Goal: Transaction & Acquisition: Purchase product/service

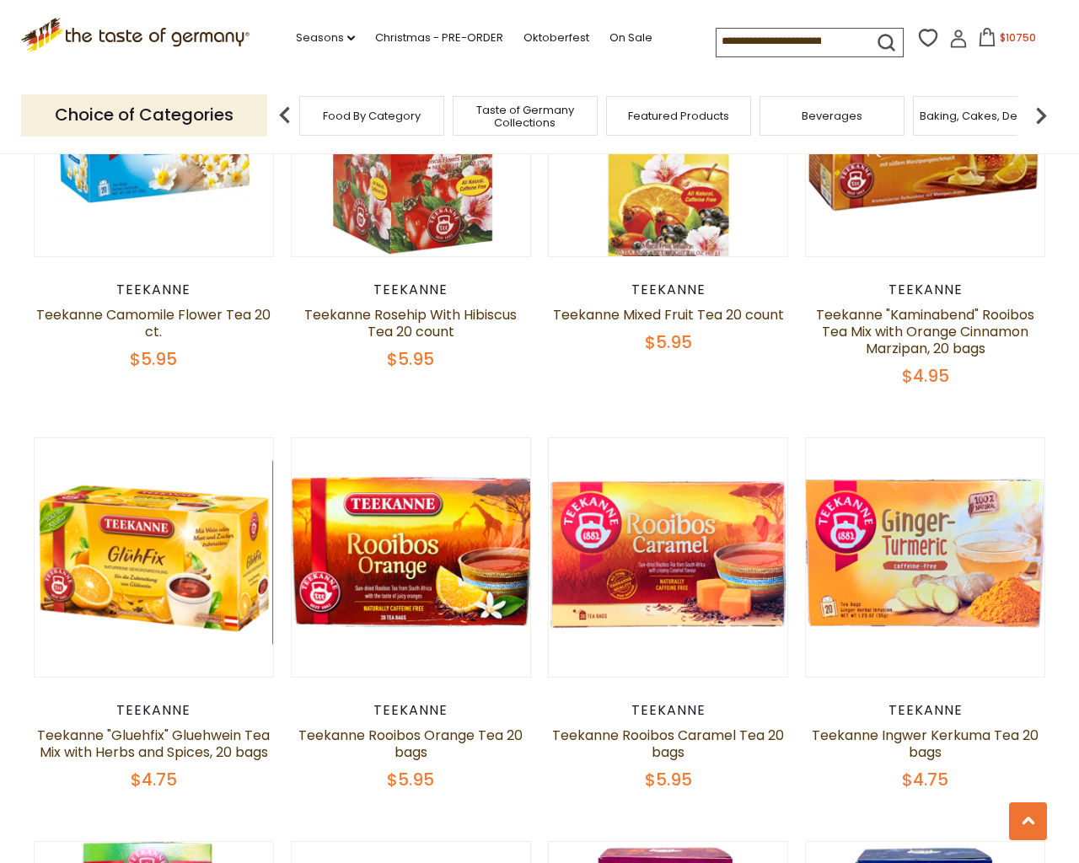
scroll to position [3982, 0]
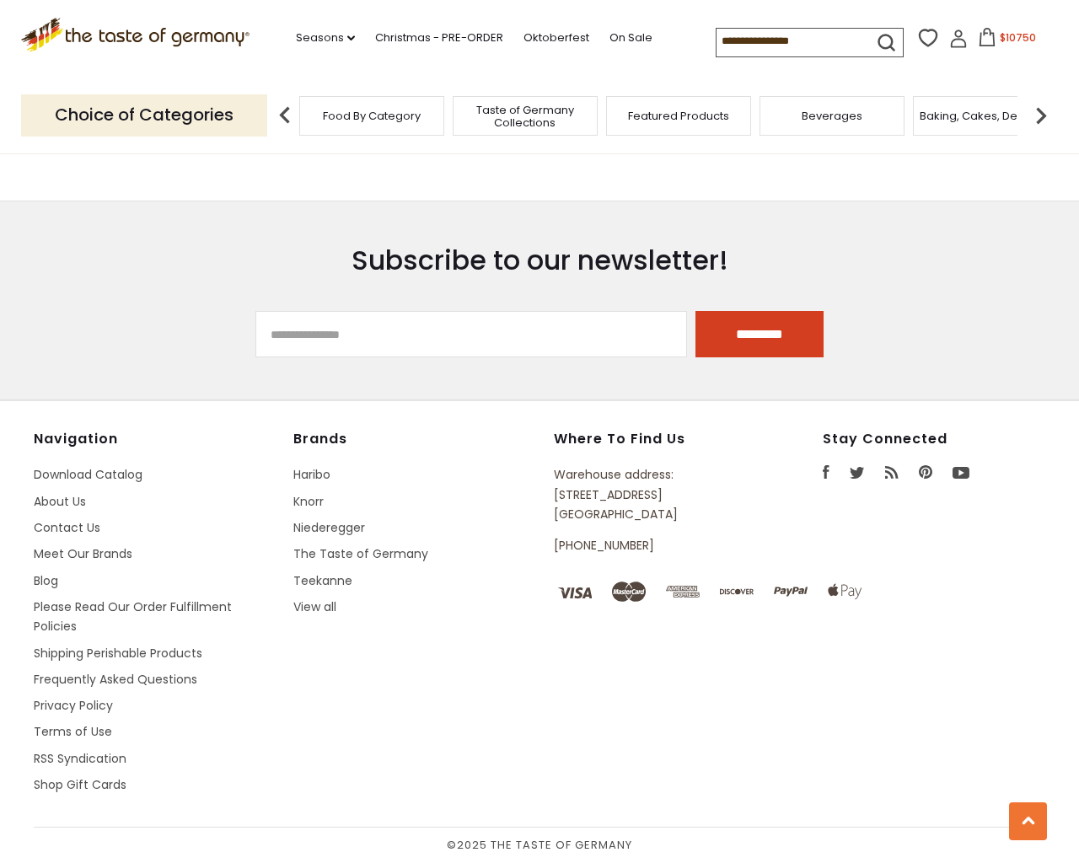
type input "**********"
select select "*********"
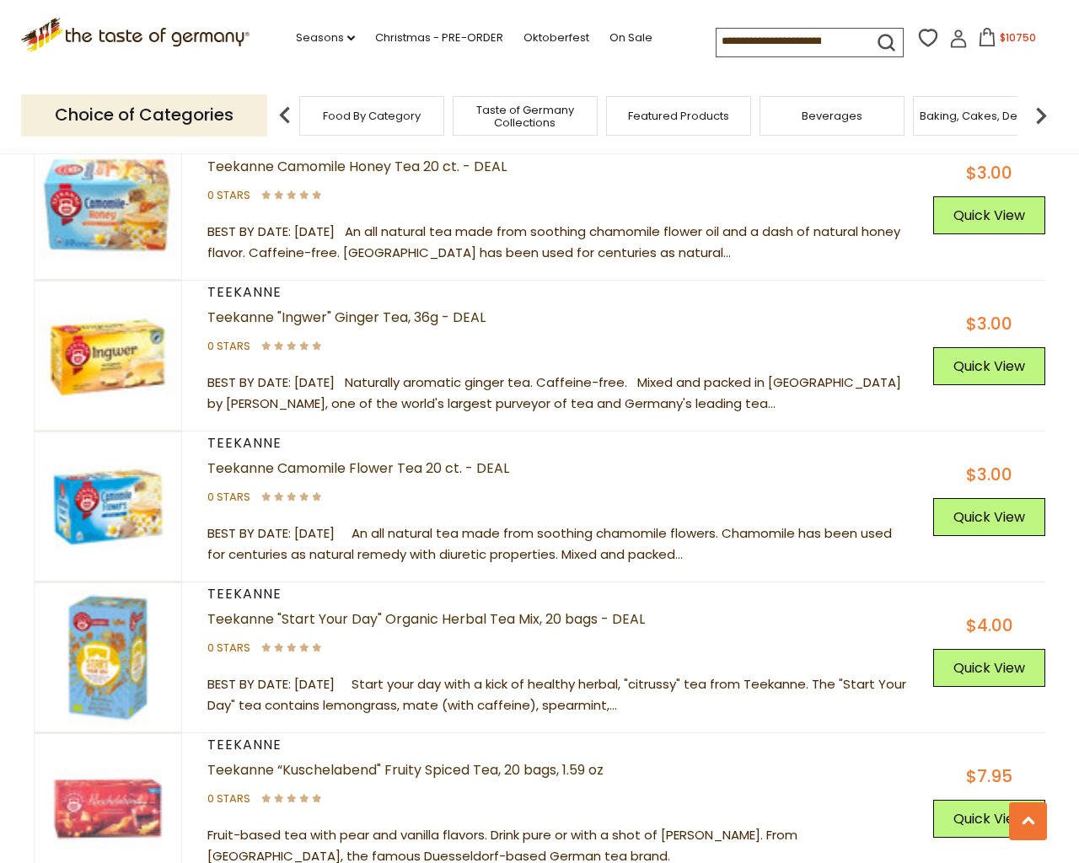
scroll to position [5748, 0]
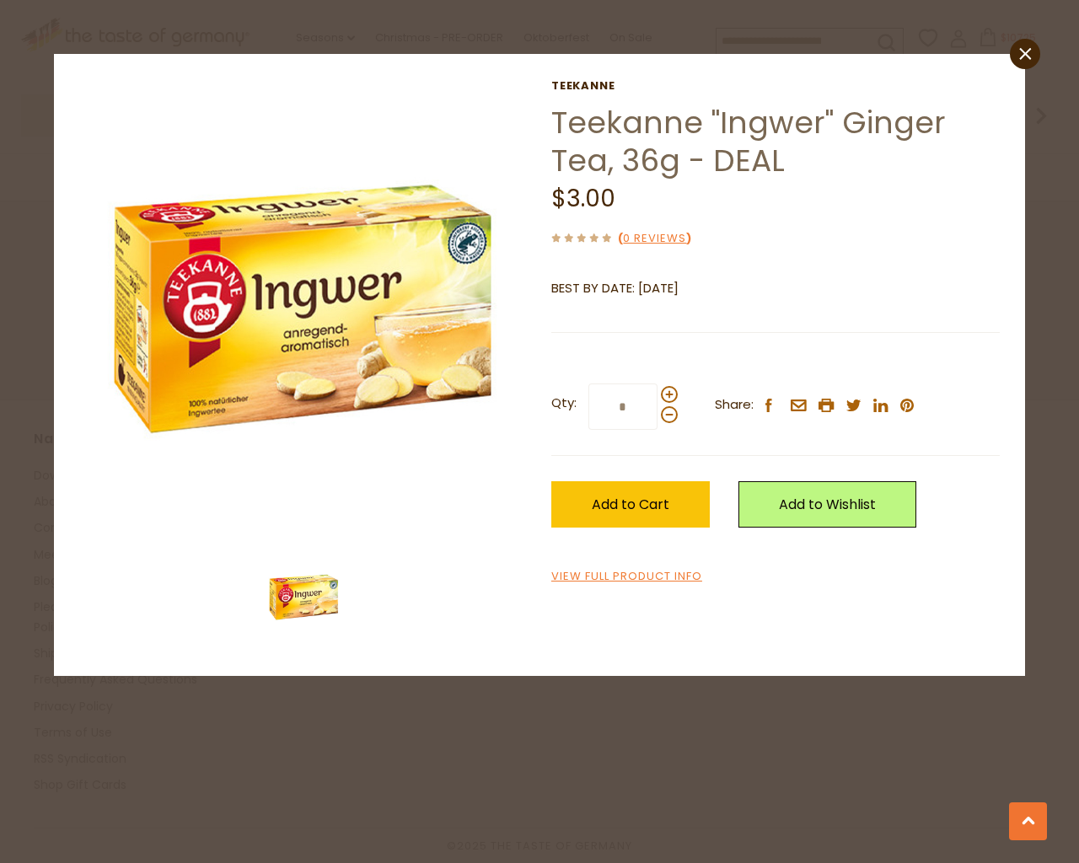
click at [588, 384] on input "*" at bounding box center [622, 407] width 69 height 46
type input "*"
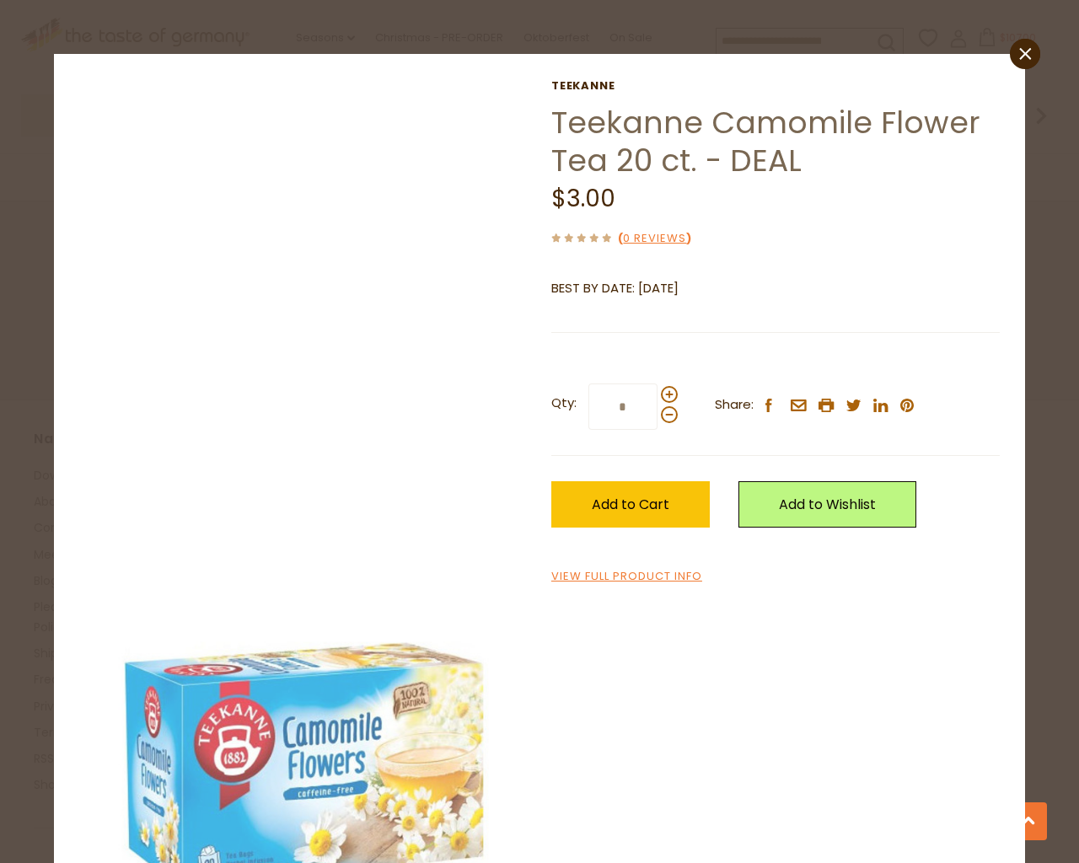
click at [588, 384] on input "*" at bounding box center [622, 407] width 69 height 46
type input "*"
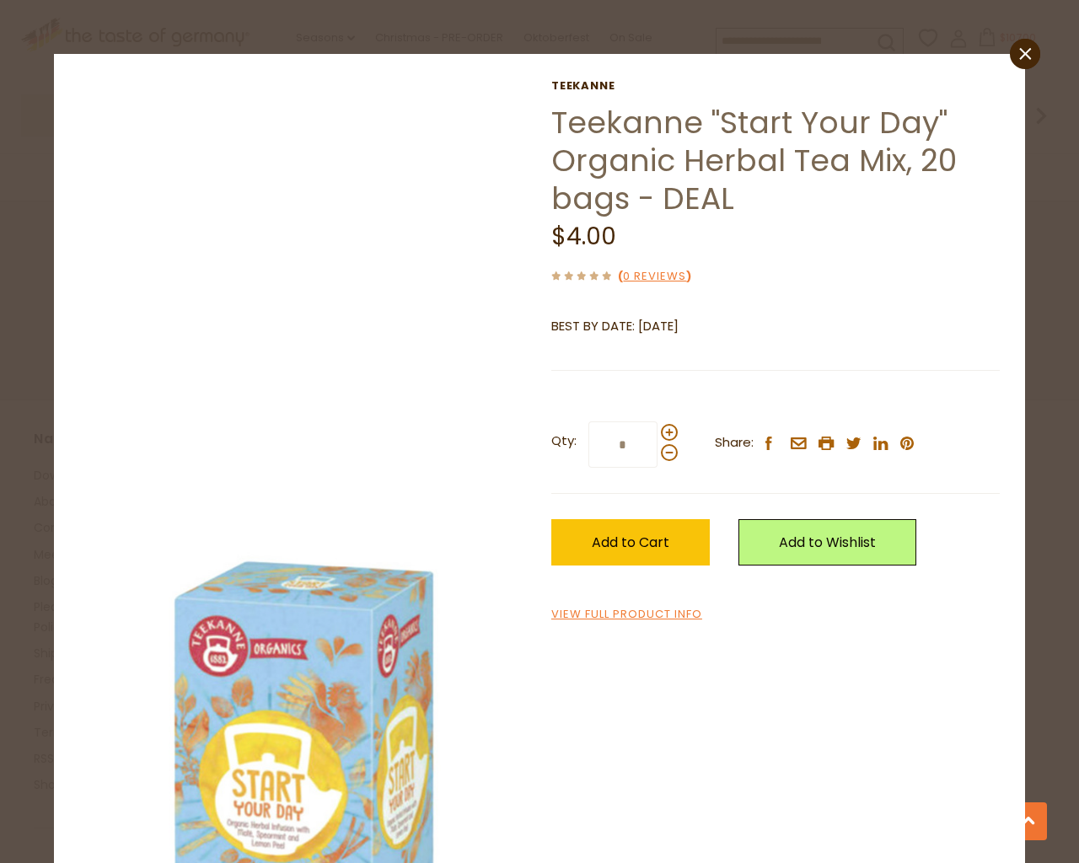
click at [588, 421] on input "*" at bounding box center [622, 444] width 69 height 46
type input "*"
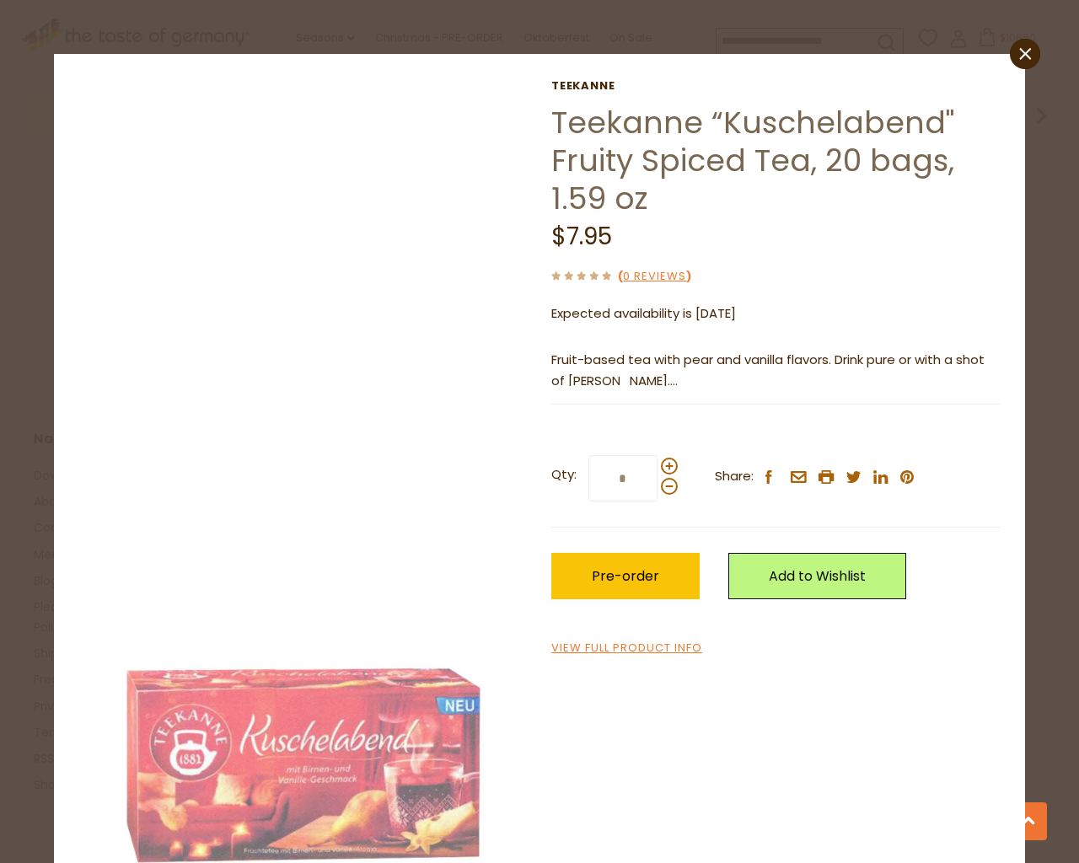
click at [588, 455] on input "*" at bounding box center [622, 478] width 69 height 46
type input "*"
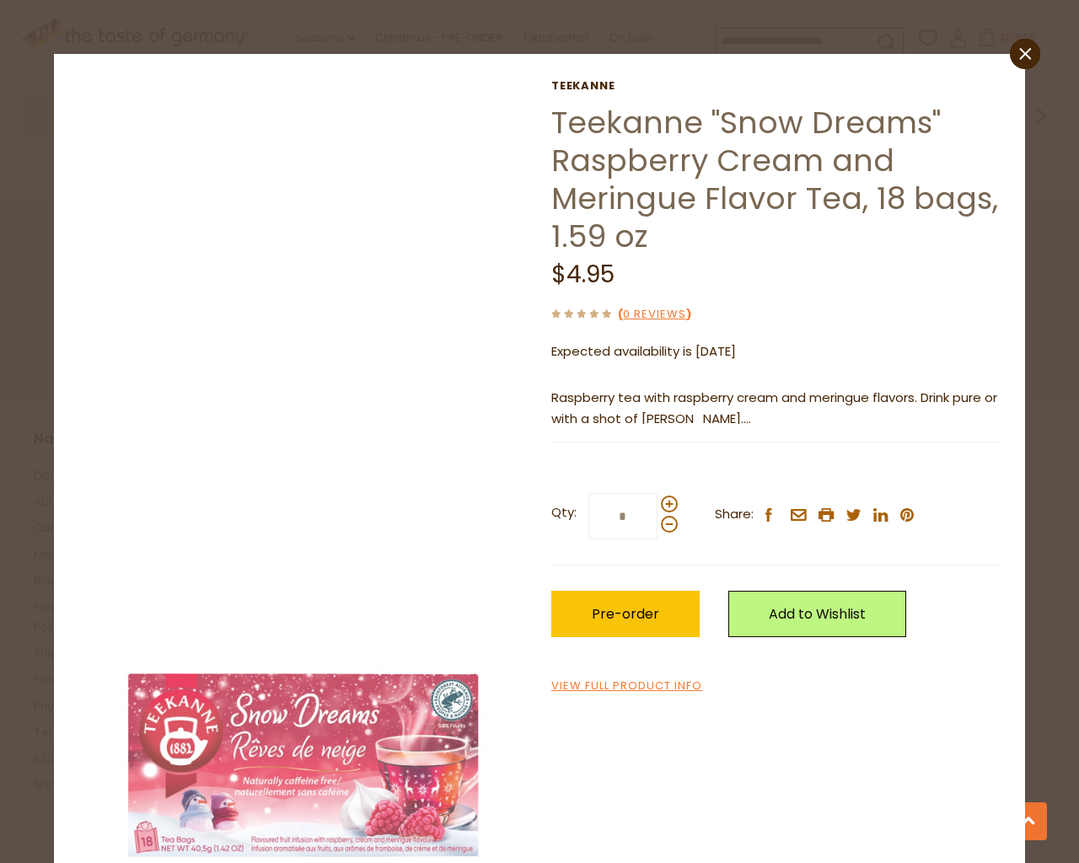
click at [588, 493] on input "*" at bounding box center [622, 516] width 69 height 46
type input "*"
